Goal: Task Accomplishment & Management: Manage account settings

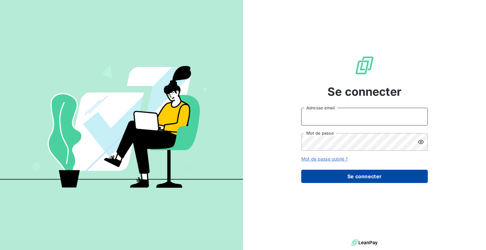
type input "[EMAIL_ADDRESS][DOMAIN_NAME]"
click at [355, 178] on button "Se connecter" at bounding box center [364, 176] width 126 height 13
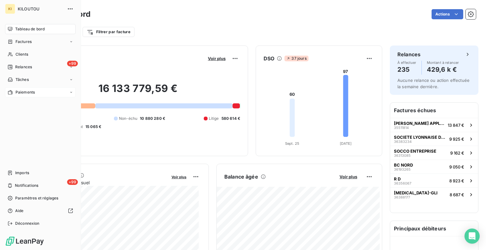
click at [40, 94] on div "Paiements" at bounding box center [40, 92] width 71 height 10
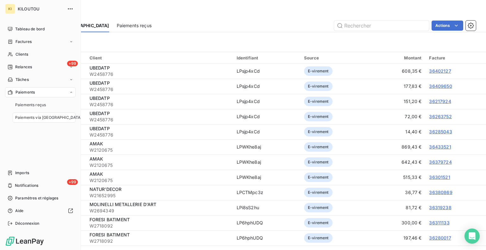
click at [36, 119] on span "Paiements via [GEOGRAPHIC_DATA]" at bounding box center [48, 118] width 67 height 6
